Goal: Task Accomplishment & Management: Manage account settings

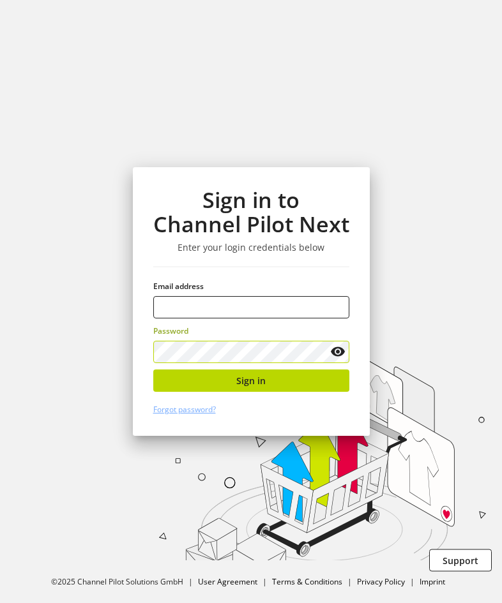
click at [224, 306] on input "email" at bounding box center [251, 307] width 196 height 22
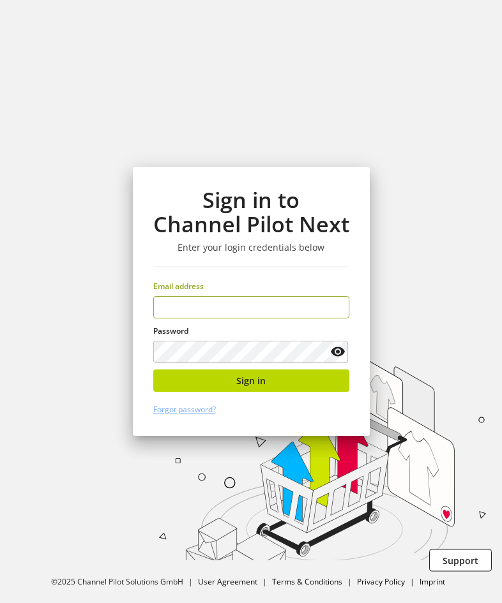
click at [269, 312] on input "email" at bounding box center [251, 307] width 196 height 22
click at [287, 320] on div "Sign in to Channel Pilot Next Enter your login credentials below Email address …" at bounding box center [251, 301] width 237 height 269
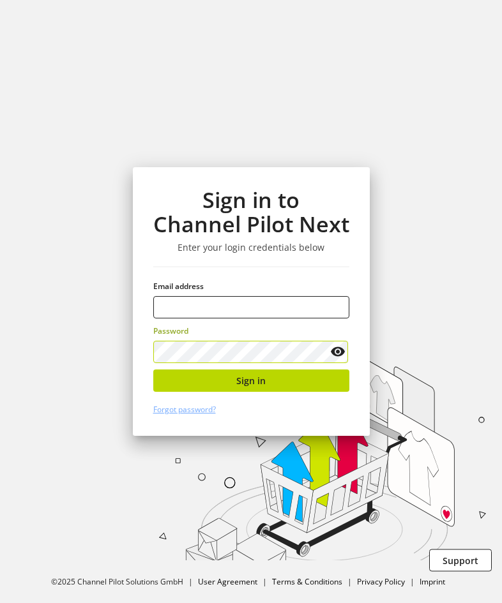
type input "**********"
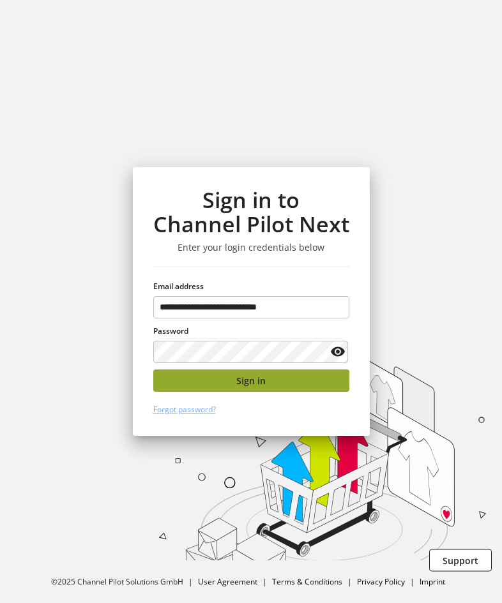
click at [286, 373] on button "Sign in" at bounding box center [251, 380] width 196 height 22
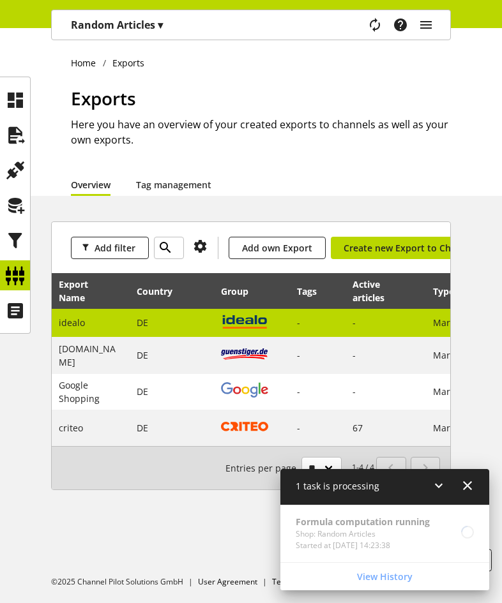
click at [168, 324] on td "DE" at bounding box center [172, 323] width 84 height 29
select select "********"
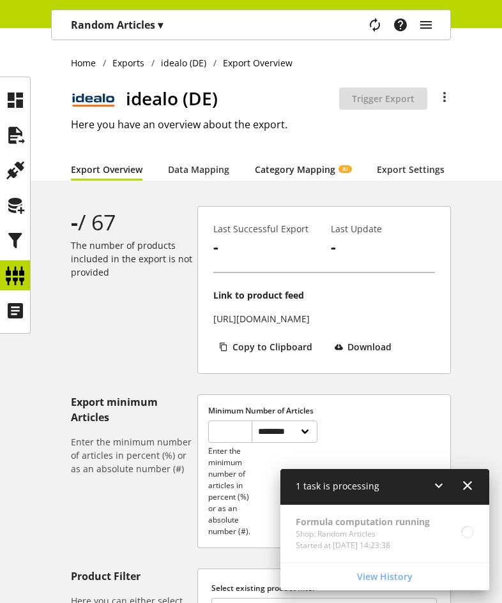
click at [273, 171] on link "Category Mapping AI" at bounding box center [303, 169] width 96 height 13
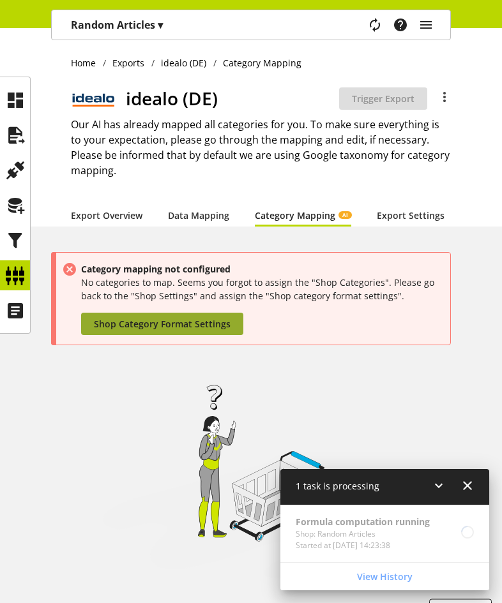
click at [204, 330] on span "Shop Category Format Settings" at bounding box center [162, 323] width 137 height 13
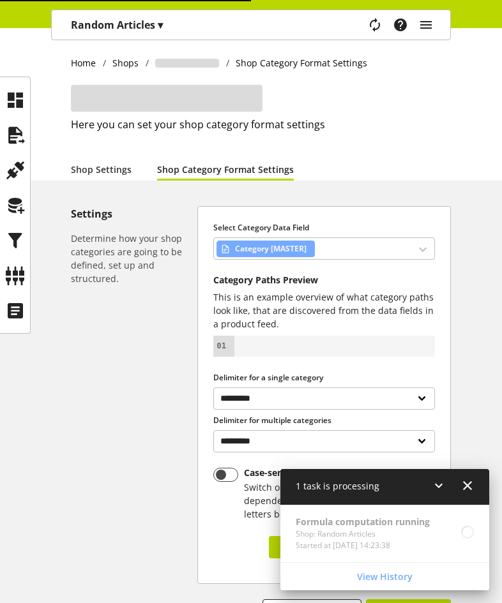
select select "*"
select select
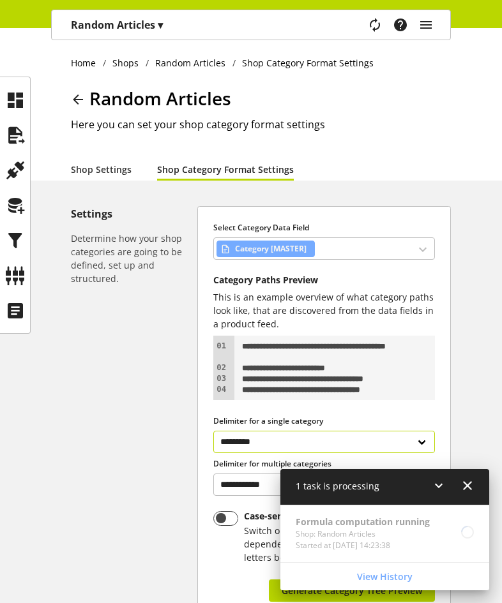
scroll to position [156, 0]
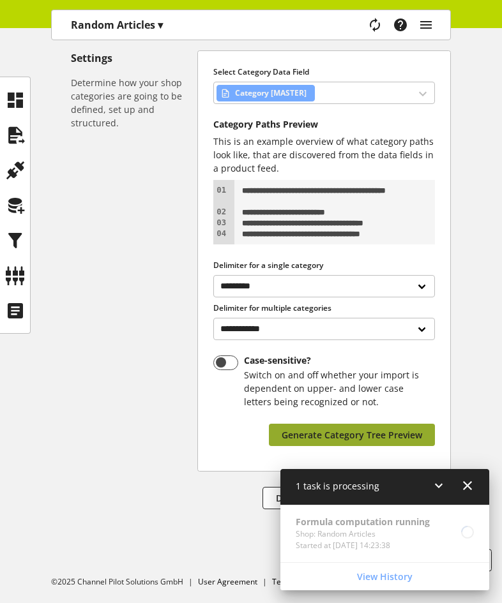
click at [382, 438] on span "Generate Category Tree Preview" at bounding box center [351, 434] width 140 height 13
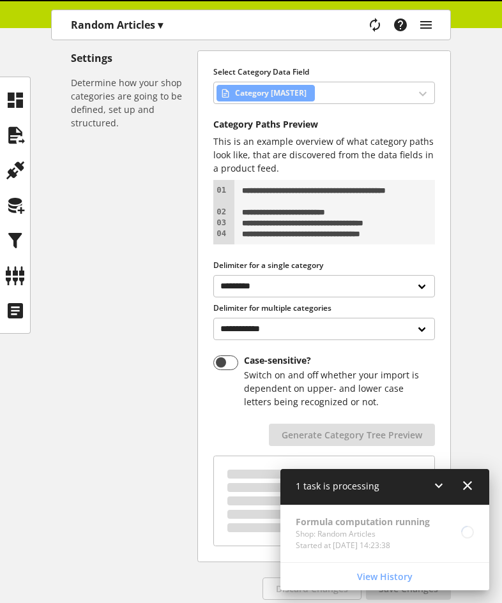
click at [442, 480] on icon at bounding box center [438, 485] width 15 height 23
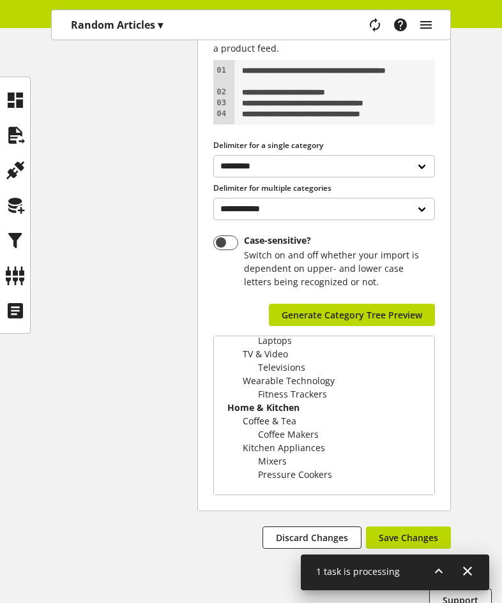
scroll to position [315, 0]
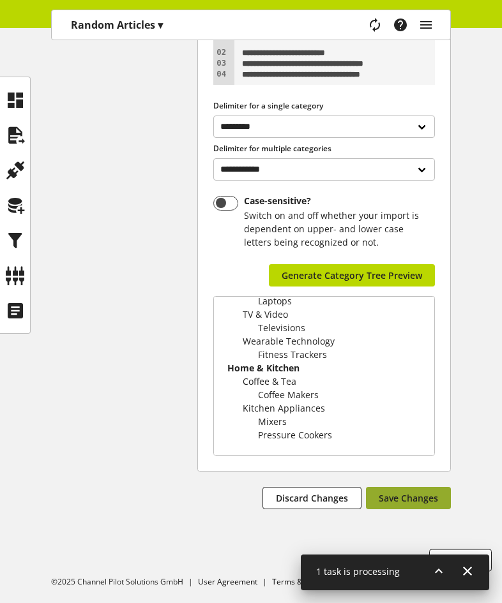
click at [406, 503] on span "Save Changes" at bounding box center [407, 497] width 59 height 13
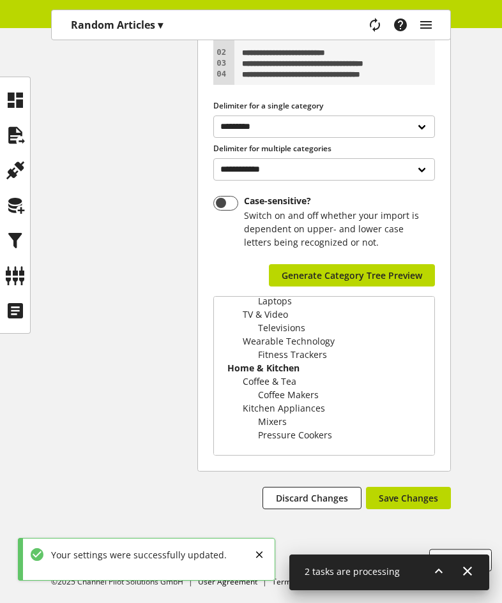
click at [438, 566] on icon at bounding box center [438, 571] width 15 height 23
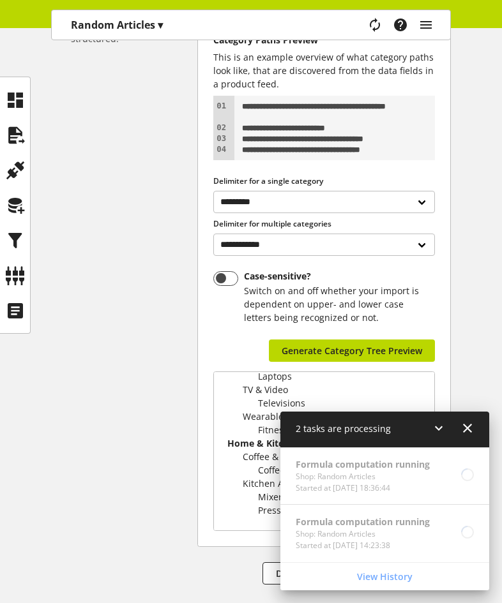
scroll to position [251, 0]
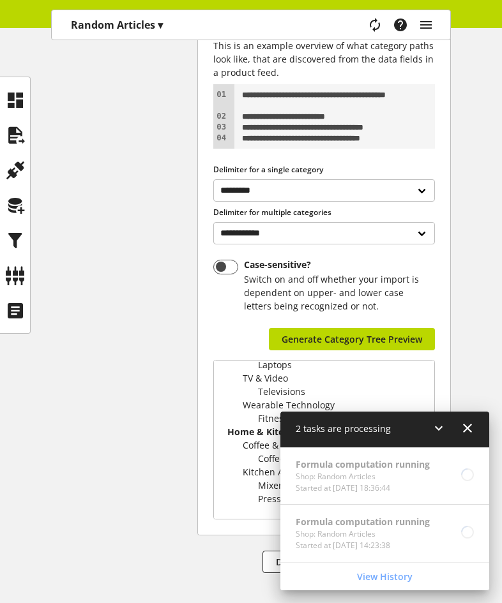
click at [31, 274] on div "**********" at bounding box center [251, 289] width 502 height 669
click at [10, 274] on icon at bounding box center [15, 276] width 20 height 26
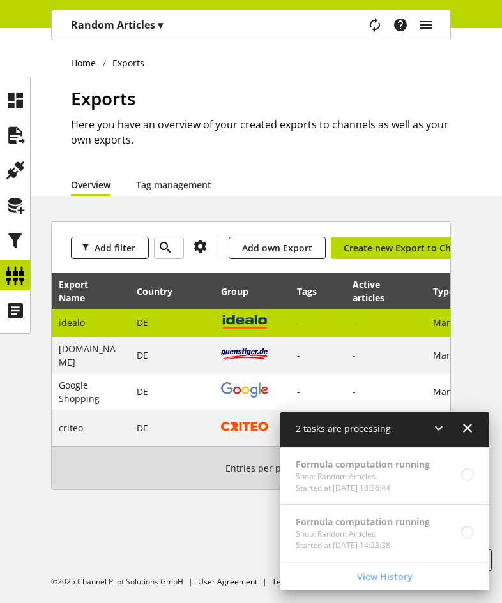
click at [158, 330] on td "DE" at bounding box center [172, 323] width 84 height 29
select select "********"
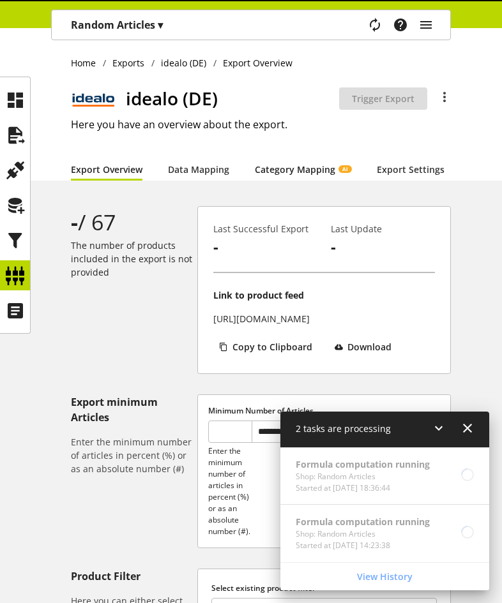
click at [255, 173] on link "Category Mapping AI" at bounding box center [303, 169] width 96 height 13
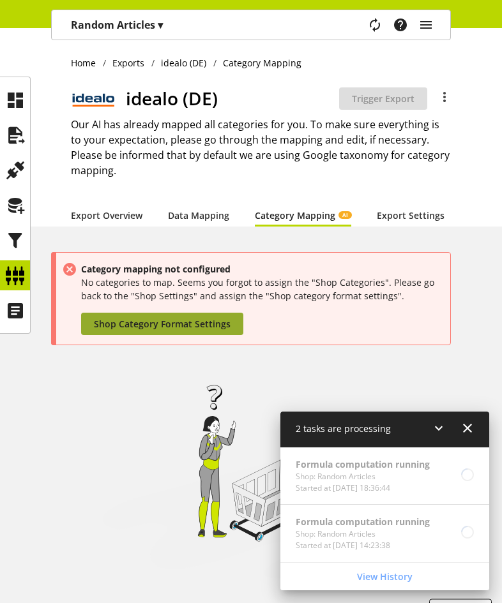
click at [130, 331] on span "Shop Category Format Settings" at bounding box center [162, 323] width 137 height 13
select select "*"
select select
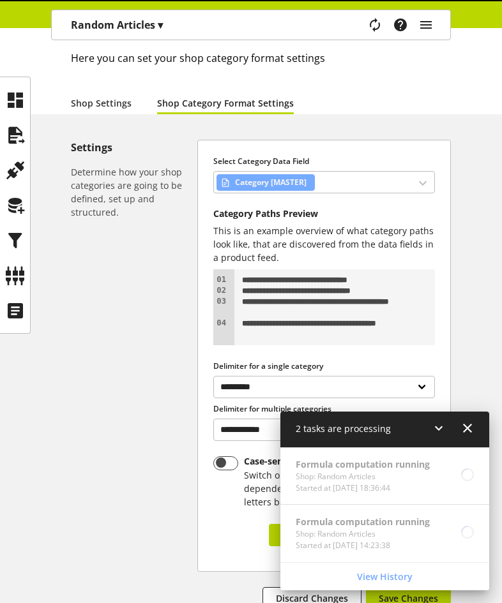
scroll to position [167, 0]
